Goal: Information Seeking & Learning: Learn about a topic

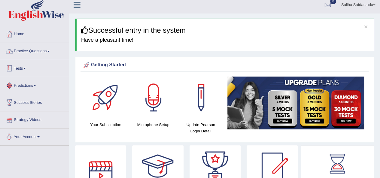
scroll to position [4, 0]
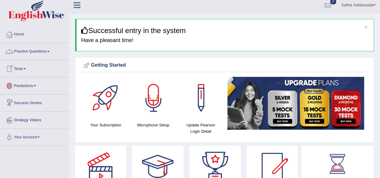
click at [30, 53] on link "Practice Questions" at bounding box center [34, 50] width 68 height 15
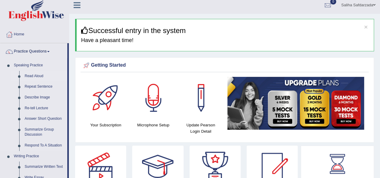
click at [35, 74] on link "Read Aloud" at bounding box center [44, 76] width 45 height 11
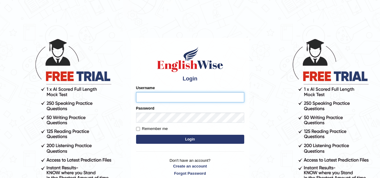
type input "saliha_parramatta"
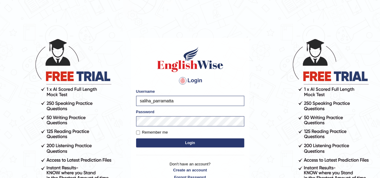
click at [171, 143] on button "Login" at bounding box center [190, 142] width 108 height 9
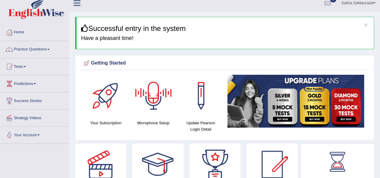
scroll to position [5, 0]
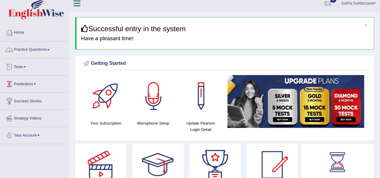
click at [34, 55] on link "Practice Questions" at bounding box center [34, 48] width 68 height 15
